Goal: Transaction & Acquisition: Purchase product/service

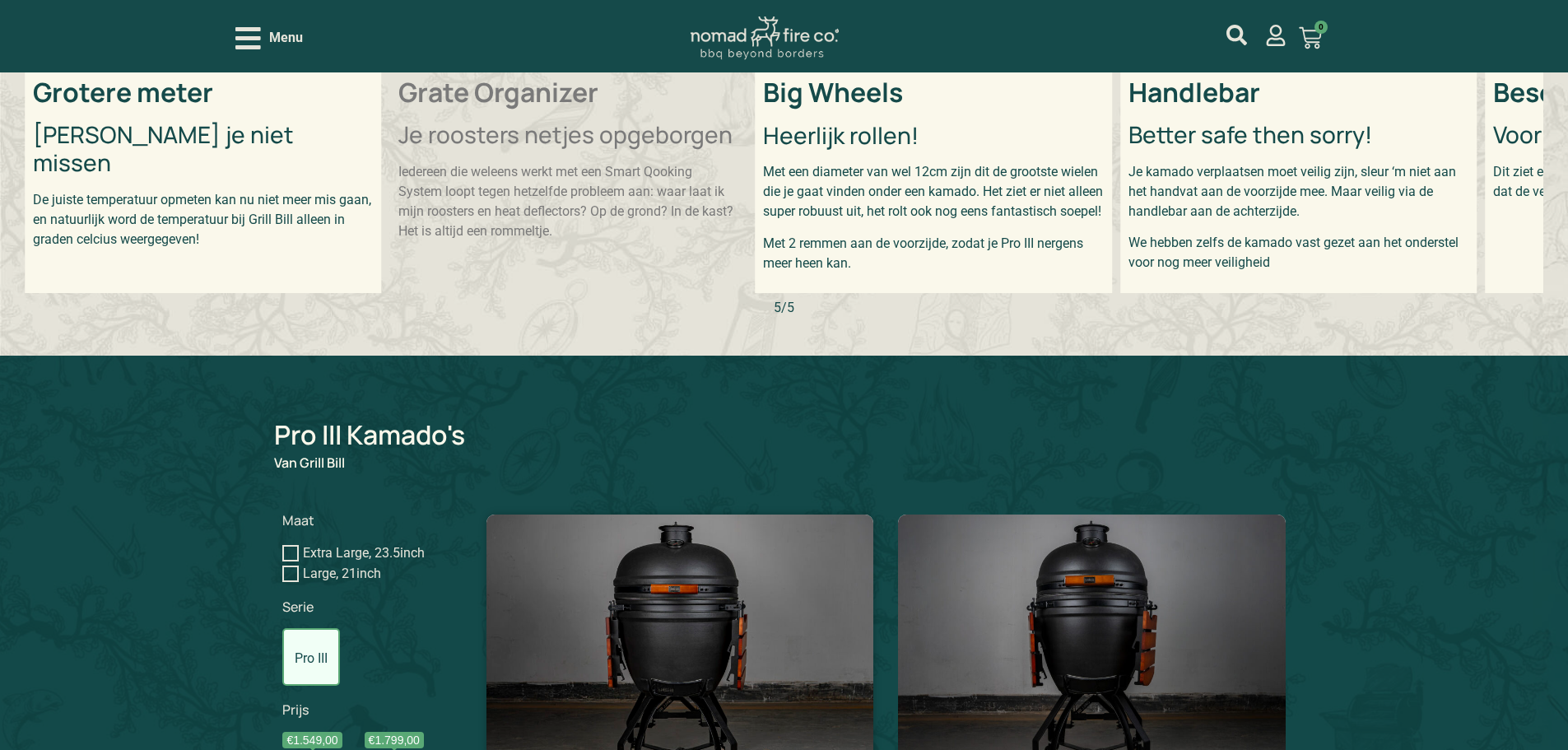
scroll to position [1083, 0]
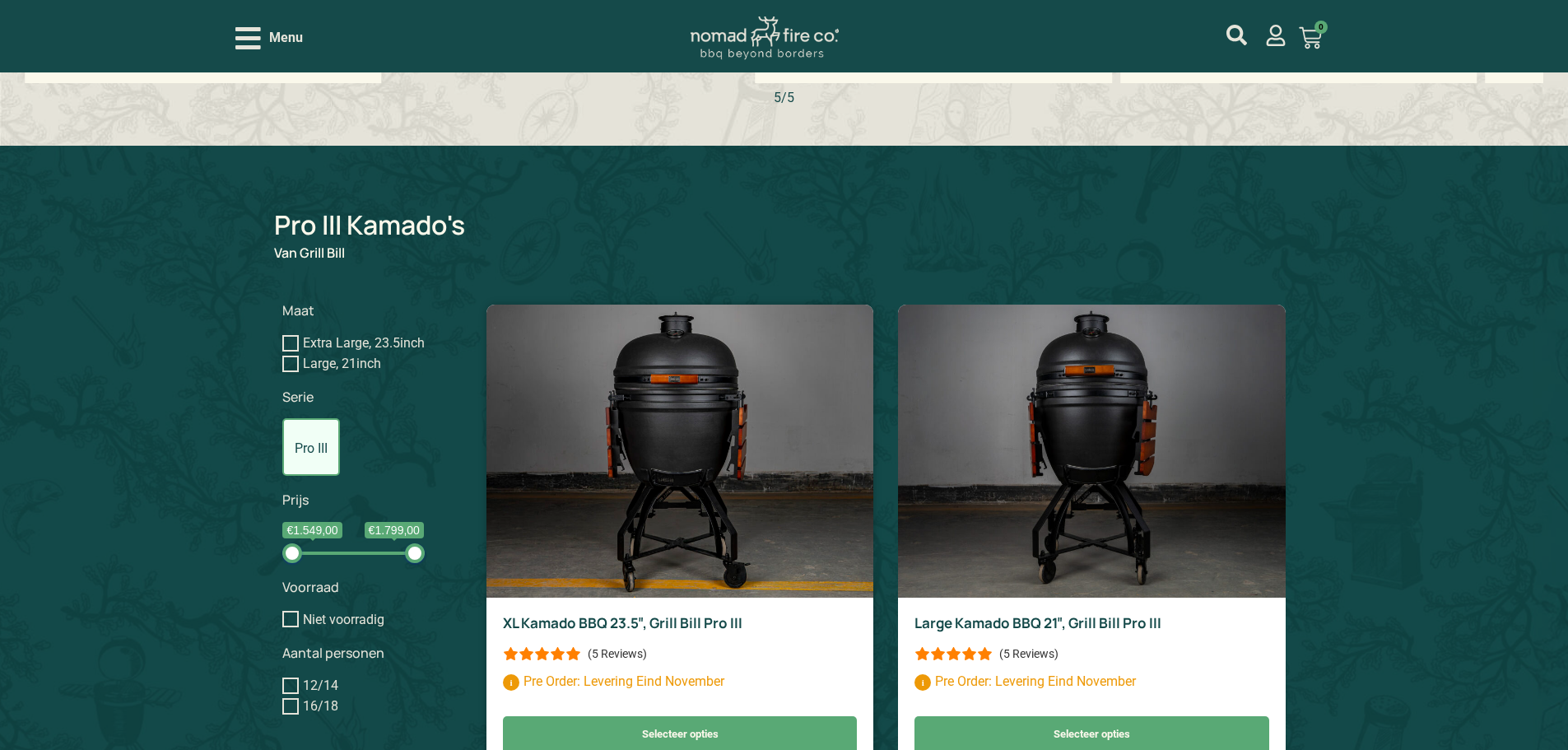
click at [698, 470] on img at bounding box center [679, 451] width 387 height 293
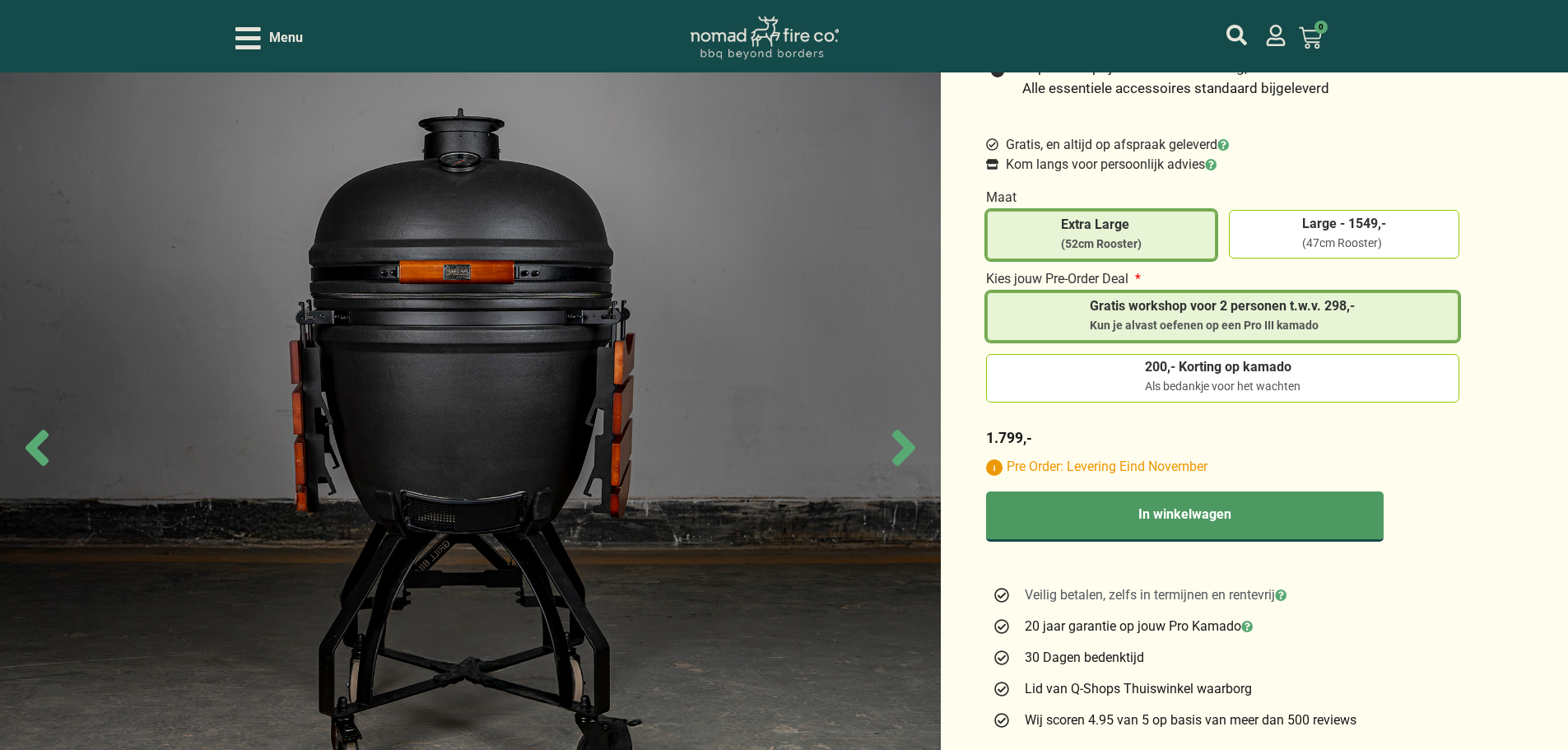
scroll to position [576, 0]
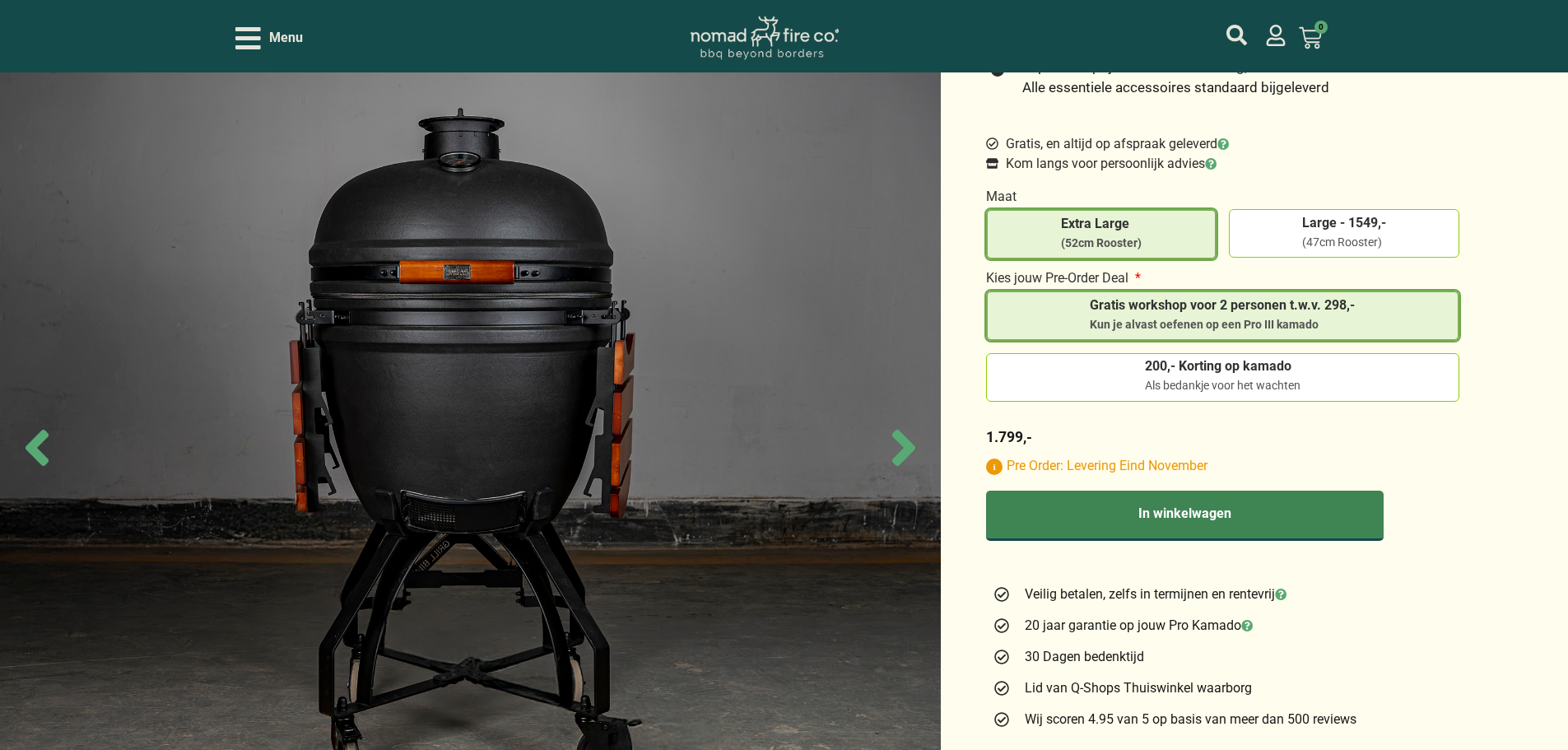
click at [1239, 521] on button "In winkelwagen" at bounding box center [1184, 516] width 398 height 50
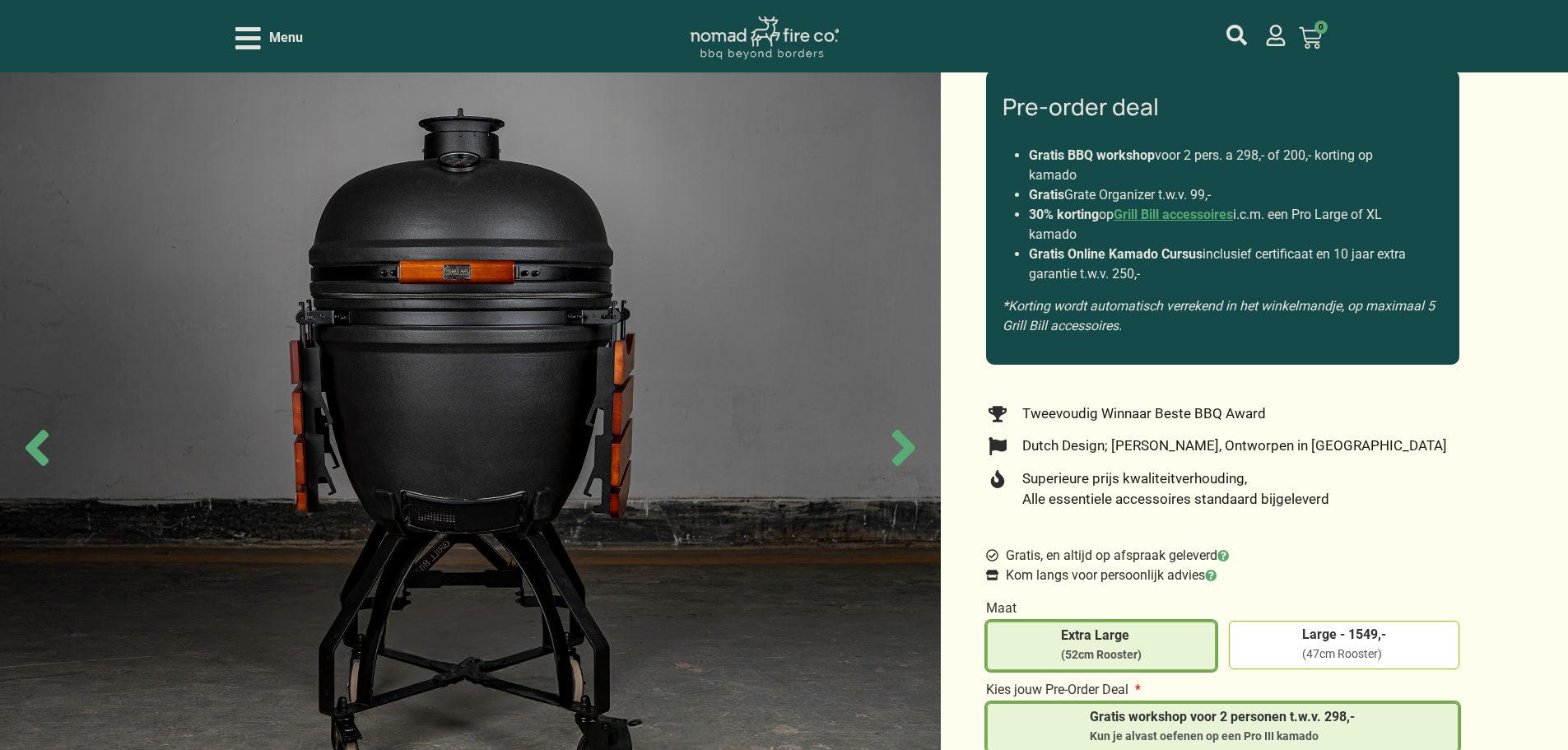
scroll to position [0, 0]
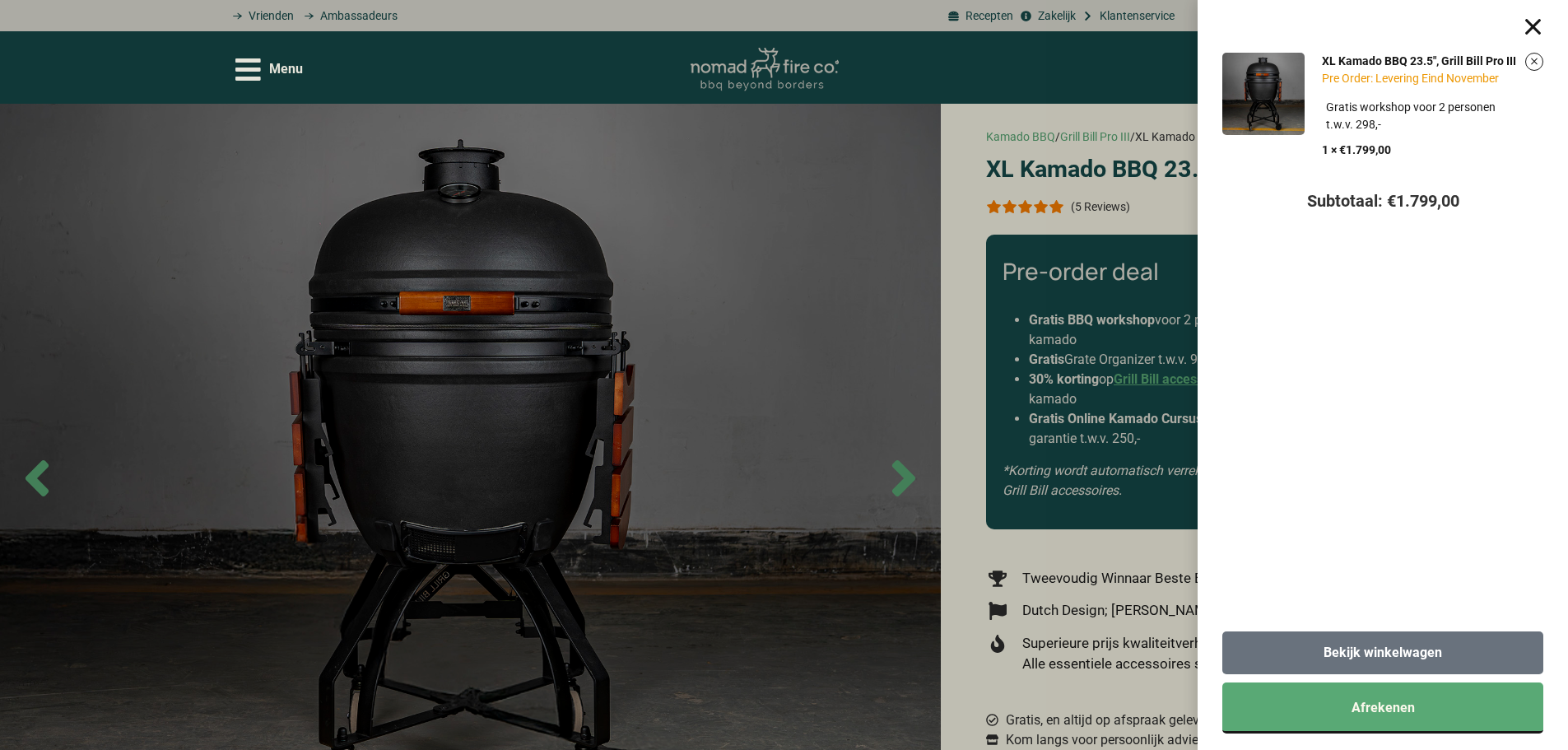
click at [1442, 648] on span "Bekijk winkelwagen" at bounding box center [1383, 652] width 118 height 13
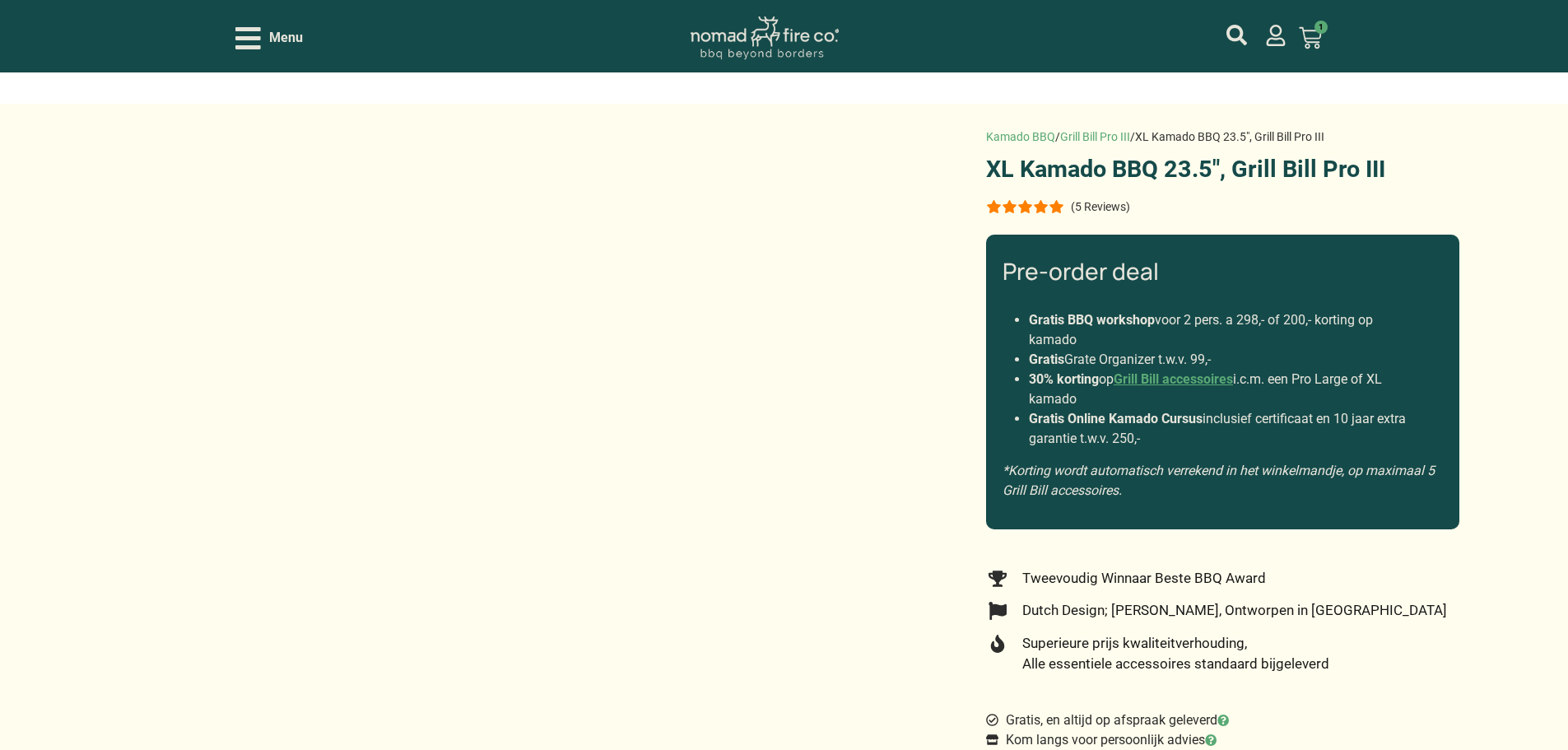
click at [259, 40] on icon "Open/Close Menu" at bounding box center [248, 38] width 25 height 29
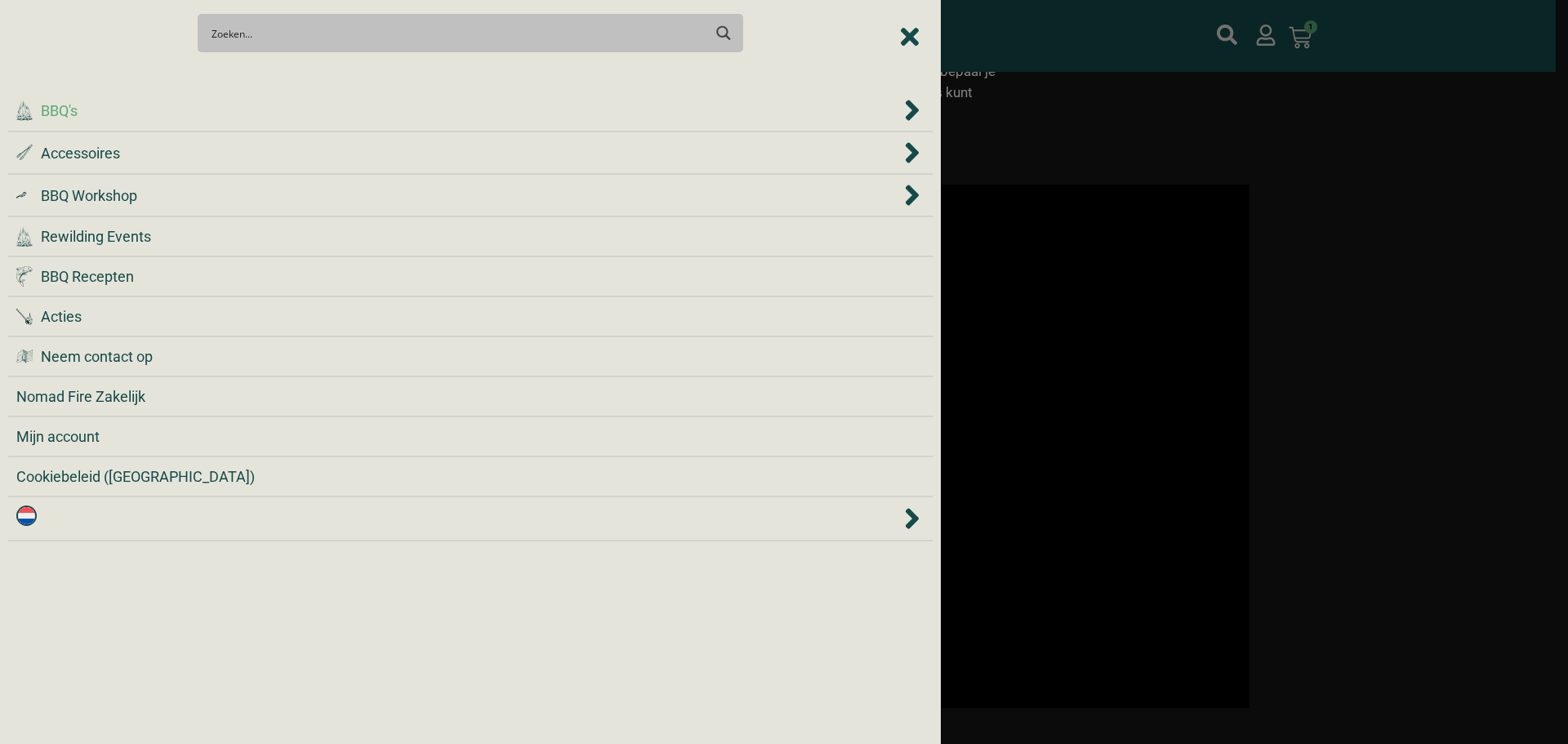
click at [225, 114] on div ".cls-1 { fill: #042e2c; } BBQ's" at bounding box center [459, 111] width 885 height 22
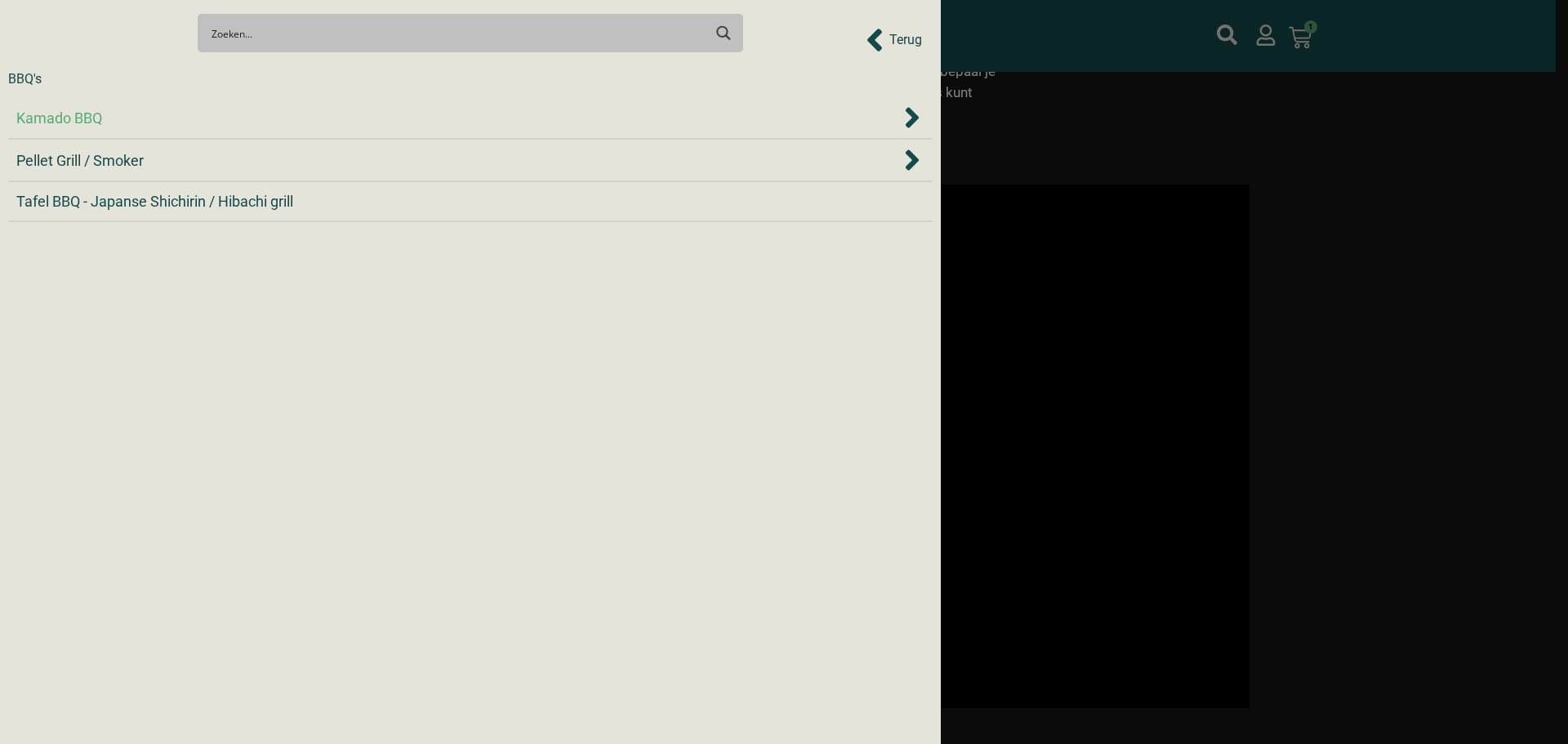
click at [231, 130] on li "Kamado BBQ" at bounding box center [471, 118] width 925 height 43
click at [232, 128] on div "Kamado BBQ" at bounding box center [459, 118] width 885 height 22
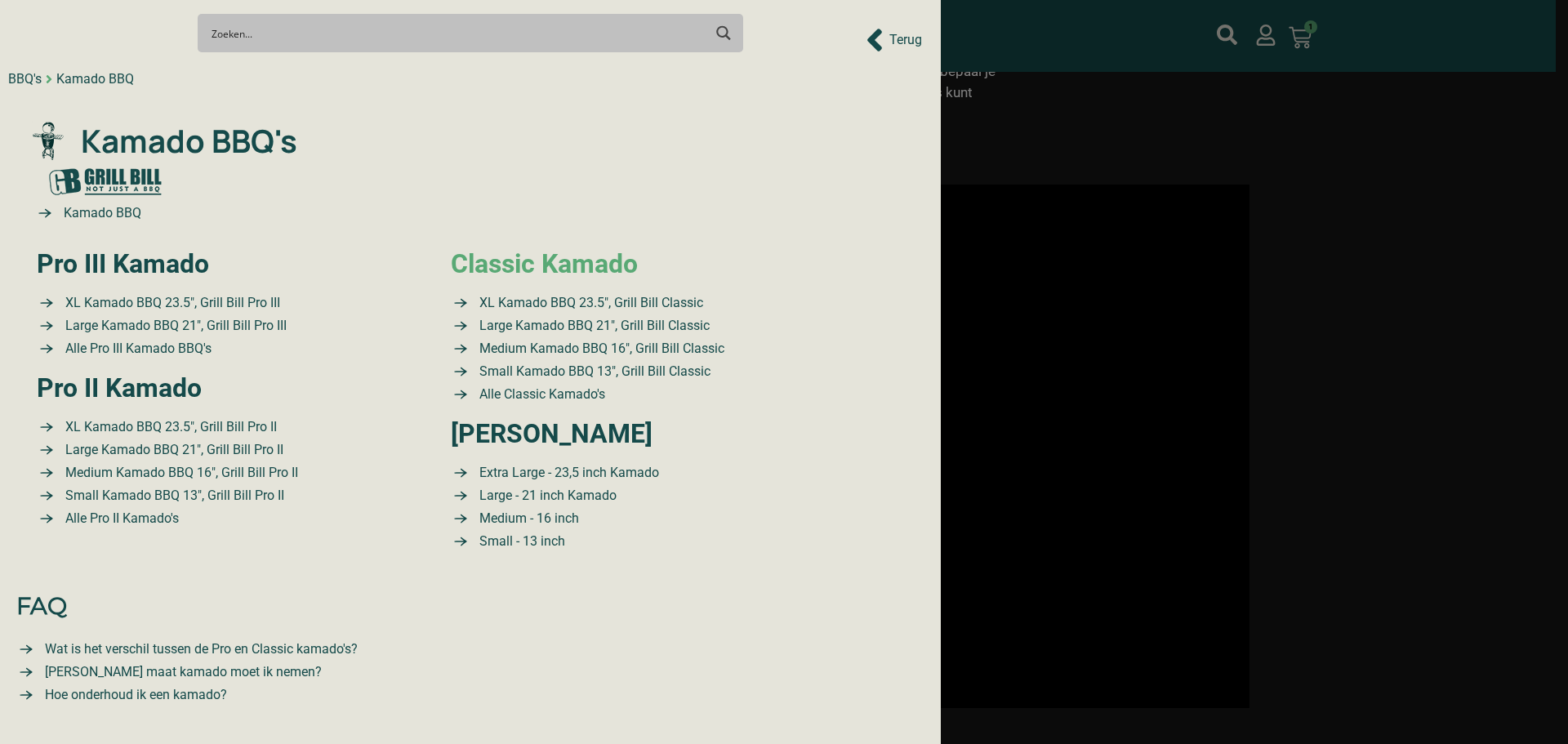
click at [468, 259] on link "Classic Kamado" at bounding box center [545, 264] width 187 height 31
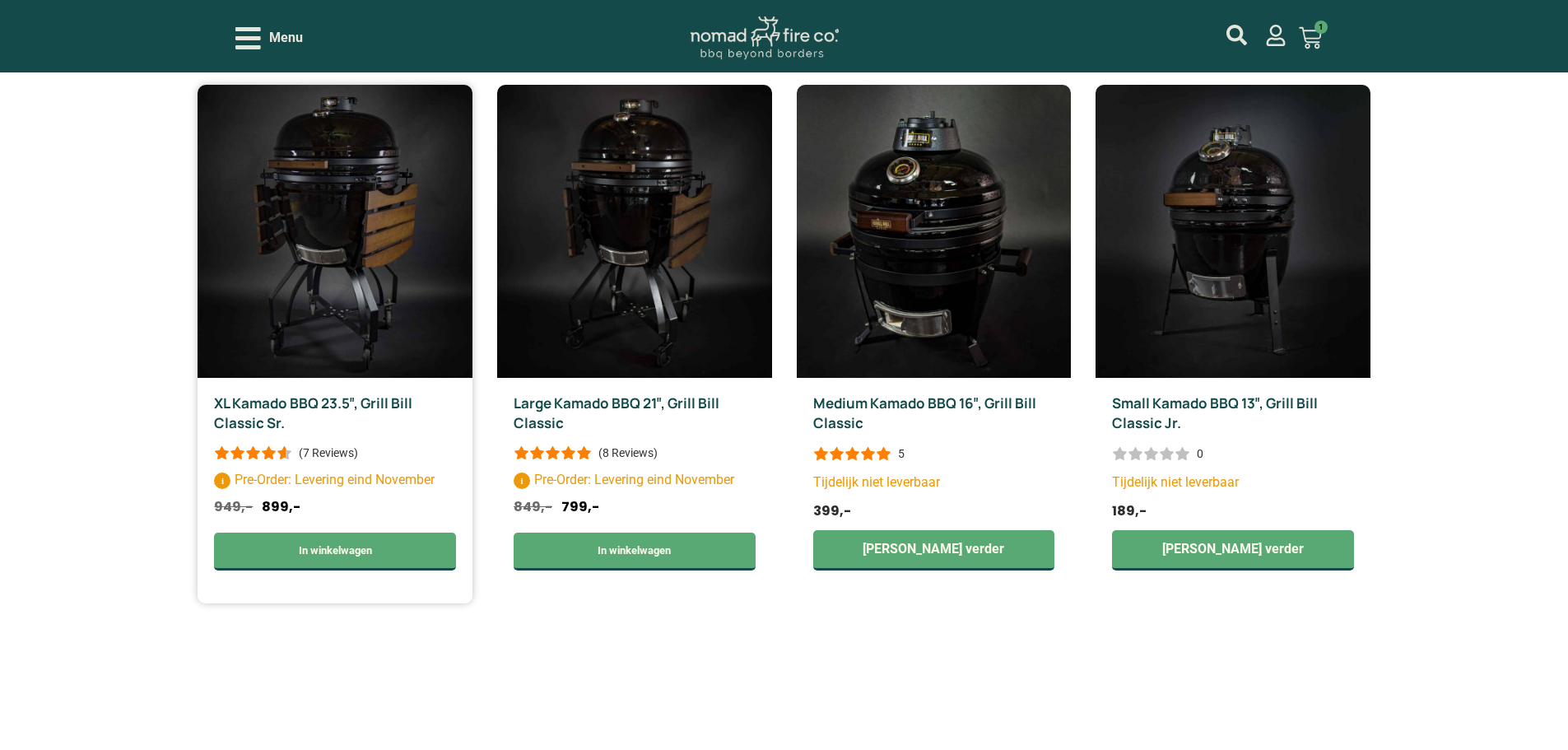
scroll to position [576, 0]
